Goal: Check status: Check status

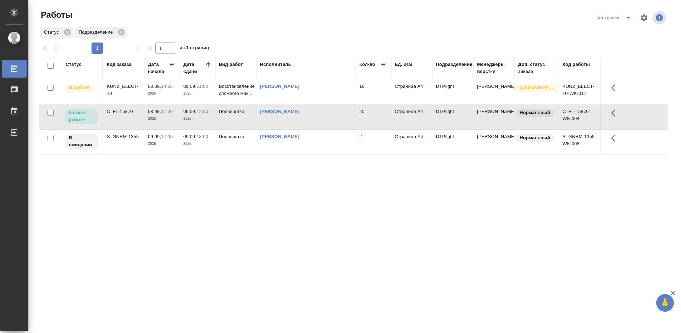
click at [244, 191] on div "Статус Код заказа Дата начала Дата сдачи Вид работ Исполнитель Кол-во Ед. изм П…" at bounding box center [353, 184] width 629 height 255
click at [122, 86] on div "KUNZ_ELECT-10" at bounding box center [124, 90] width 34 height 14
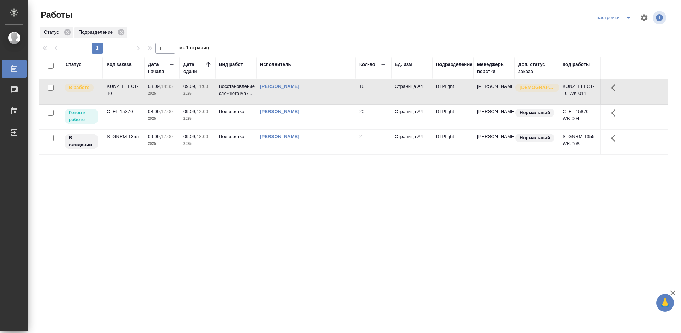
click at [122, 86] on div "KUNZ_ELECT-10" at bounding box center [124, 90] width 34 height 14
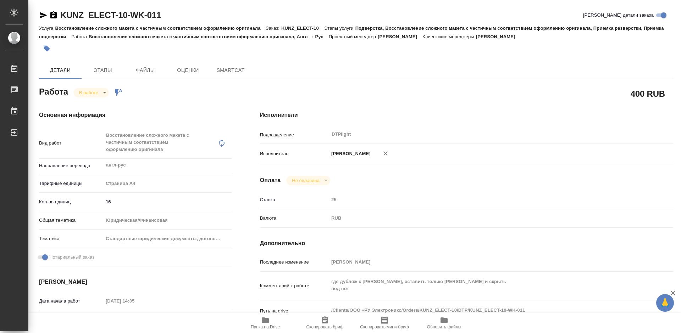
type textarea "x"
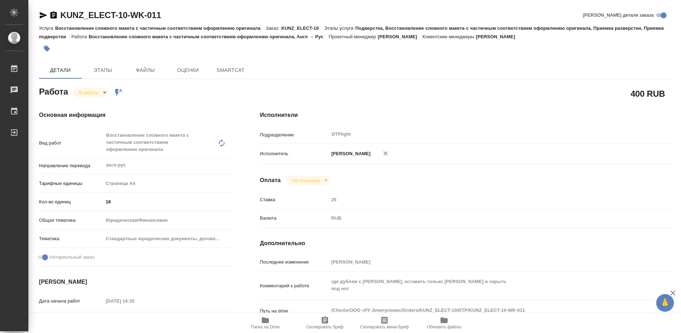
type textarea "x"
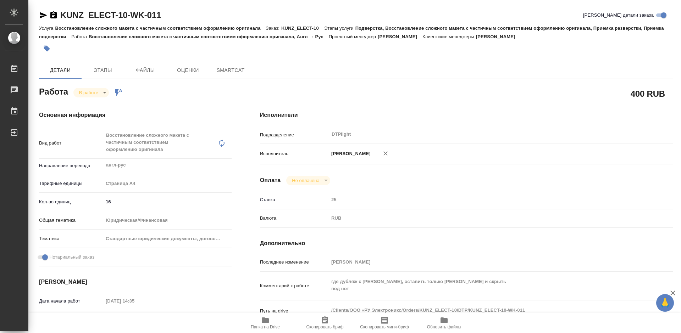
type textarea "x"
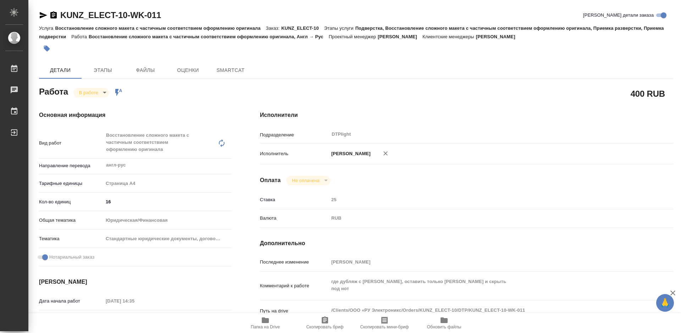
type textarea "x"
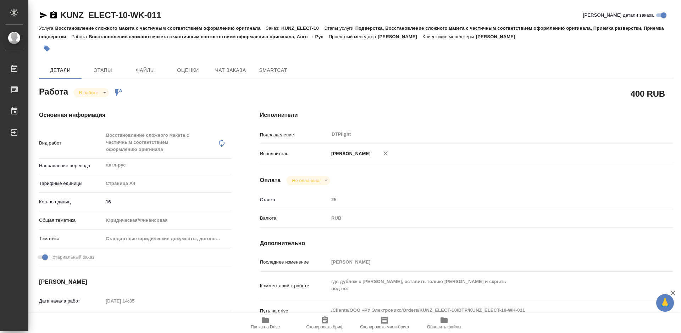
type textarea "x"
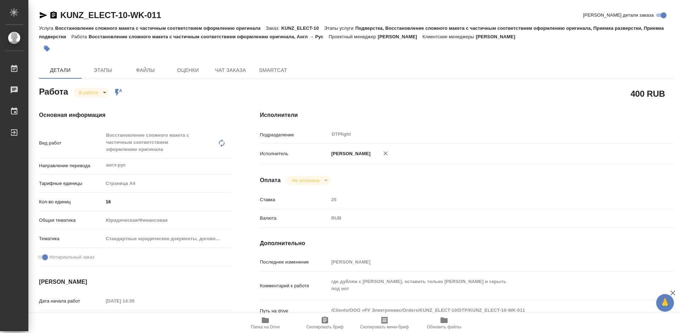
type textarea "x"
